Goal: Find specific page/section: Find specific page/section

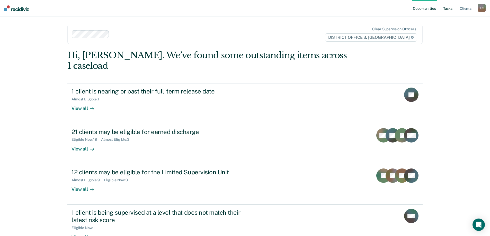
click at [450, 8] on link "Tasks" at bounding box center [447, 8] width 11 height 16
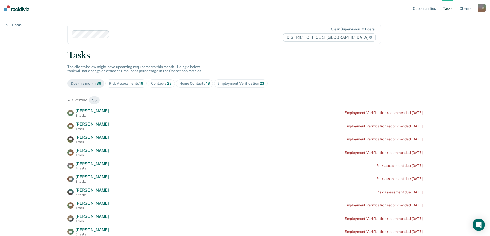
click at [122, 83] on div "Risk Assessments 16" at bounding box center [126, 84] width 34 height 4
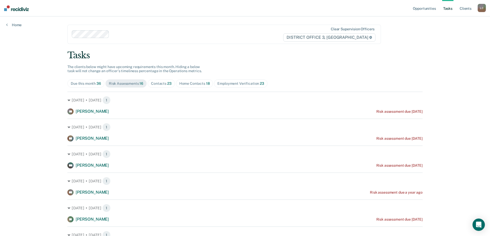
click at [167, 84] on span "23" at bounding box center [169, 84] width 4 height 4
drag, startPoint x: 166, startPoint y: 124, endPoint x: 169, endPoint y: 121, distance: 3.5
click at [197, 85] on div "Home Contacts 18" at bounding box center [194, 84] width 31 height 4
